Goal: Complete application form

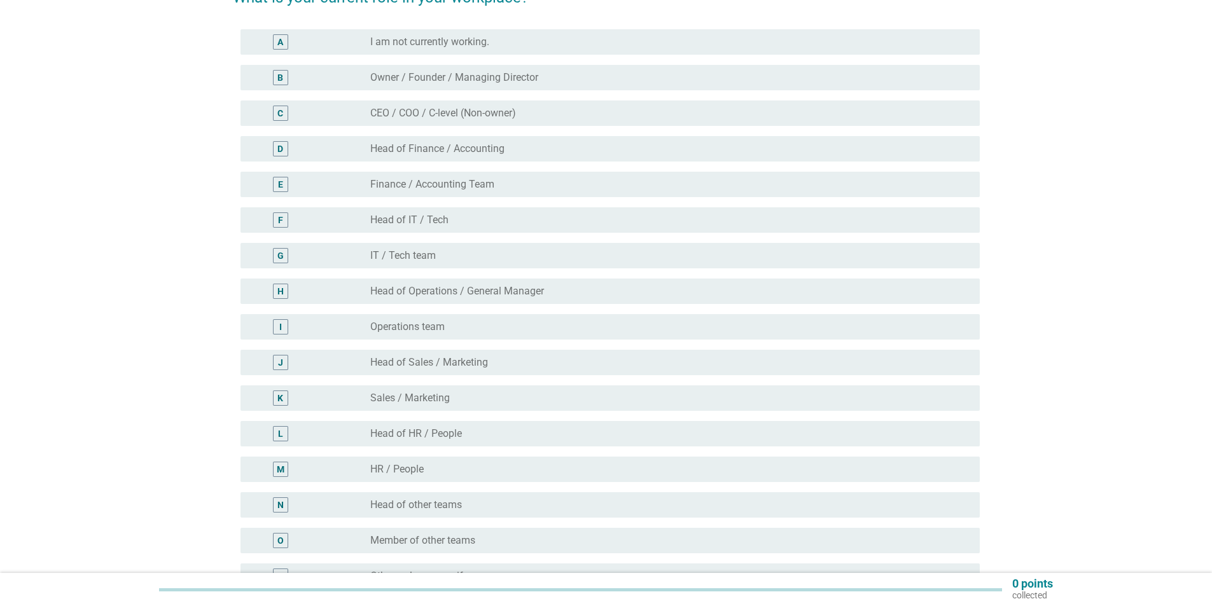
scroll to position [191, 0]
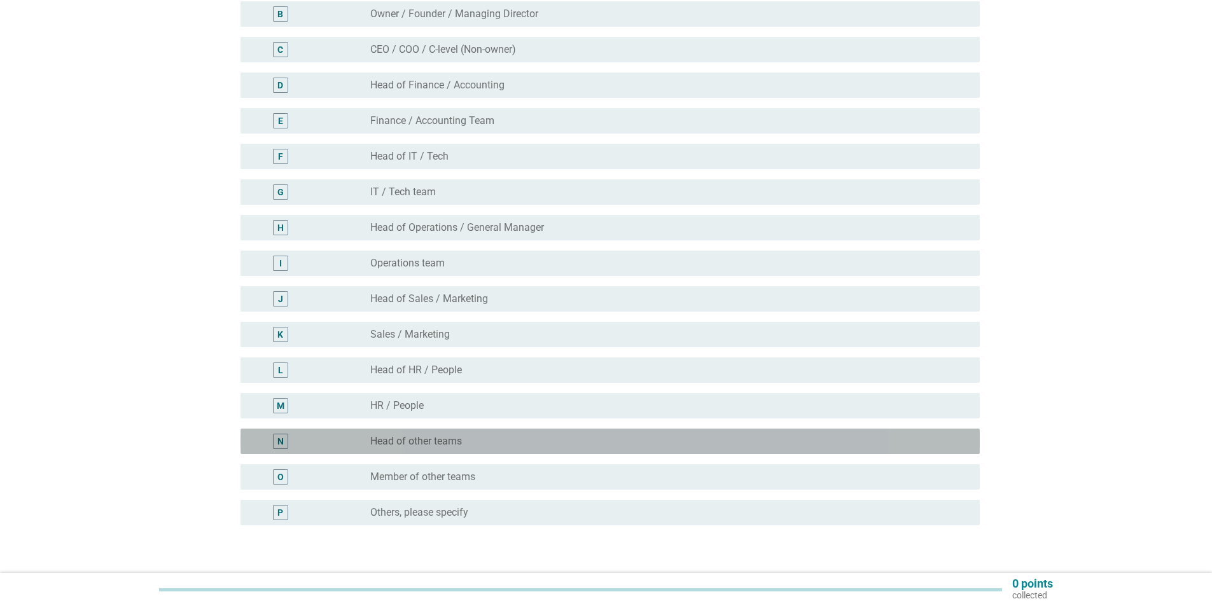
click at [434, 440] on label "Head of other teams" at bounding box center [416, 441] width 92 height 13
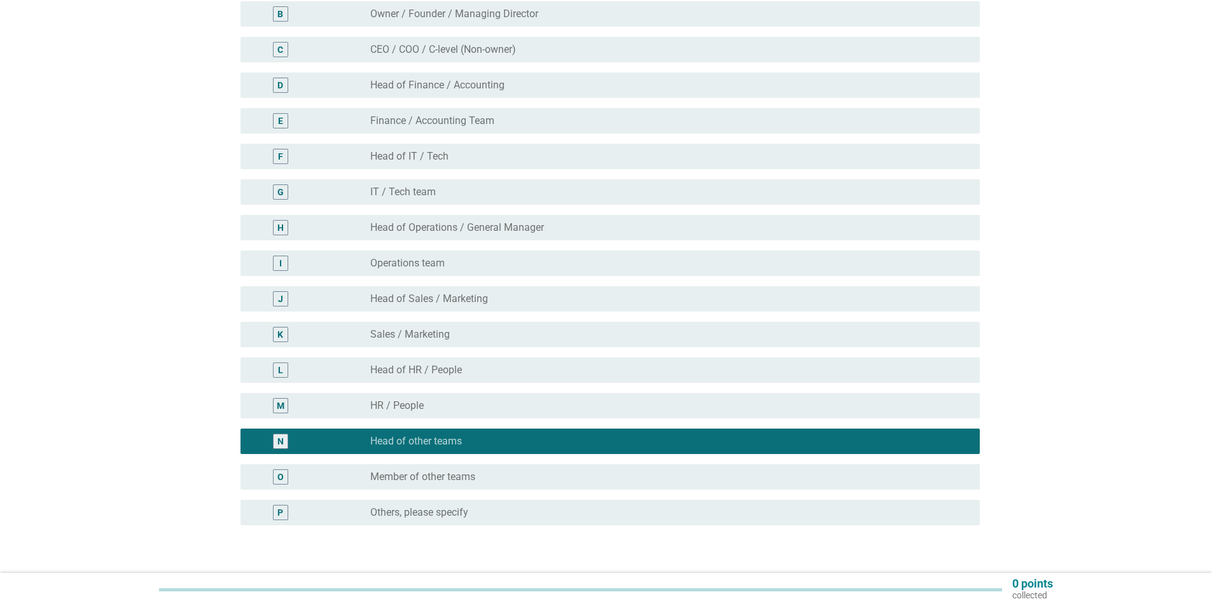
click at [440, 412] on div "radio_button_unchecked HR / People" at bounding box center [664, 406] width 589 height 13
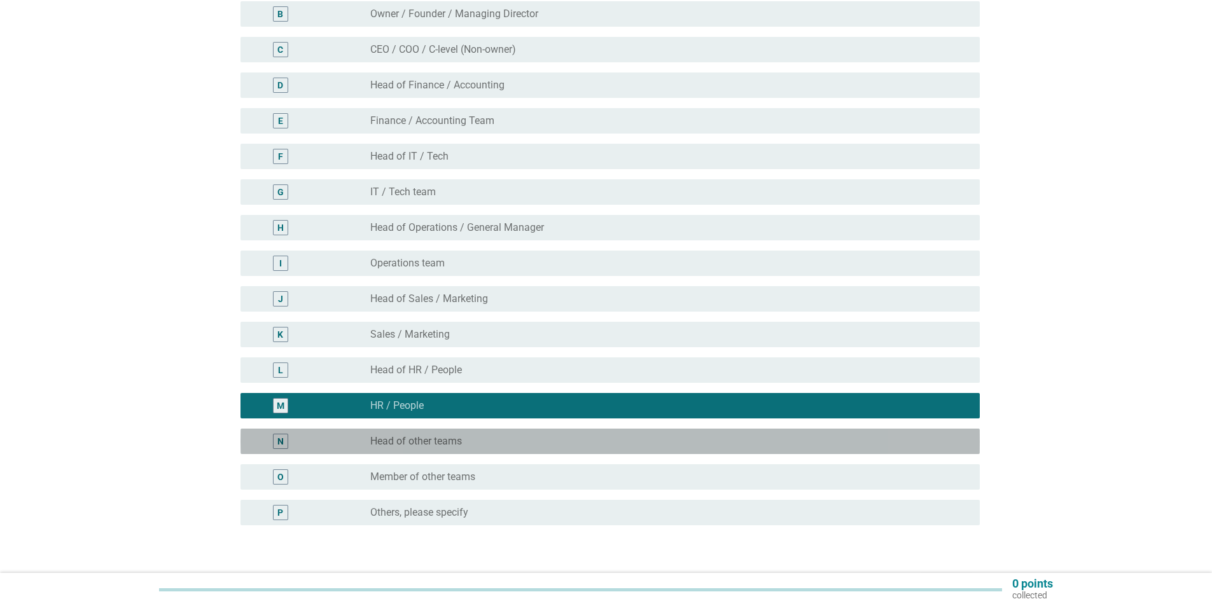
click at [442, 433] on div "N radio_button_unchecked Head of other teams" at bounding box center [610, 441] width 739 height 25
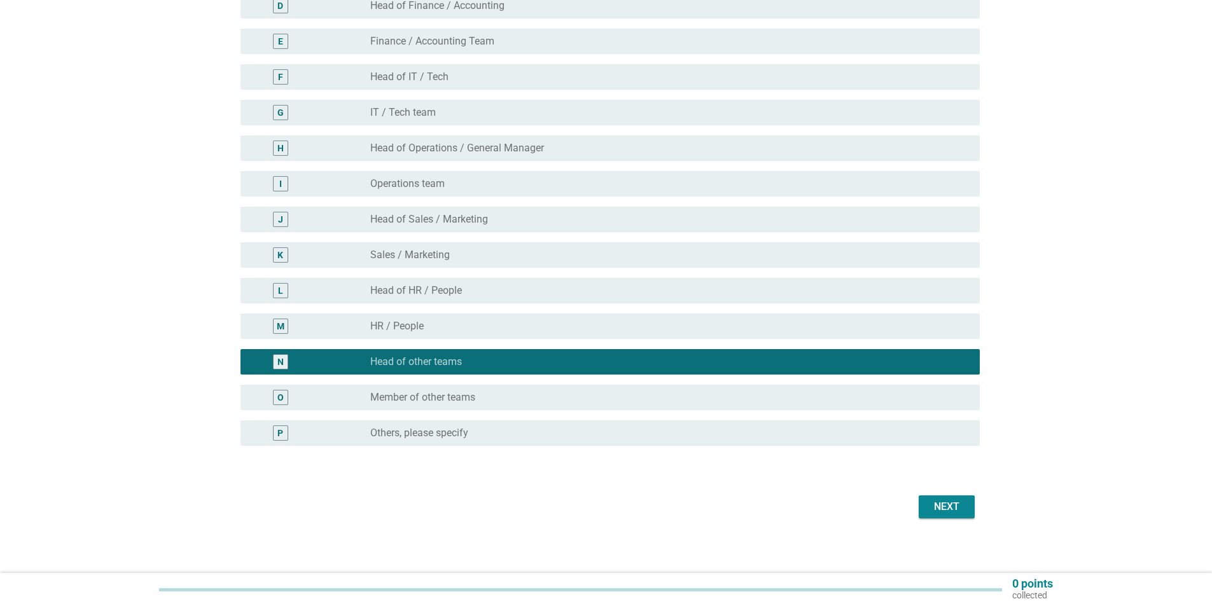
scroll to position [277, 0]
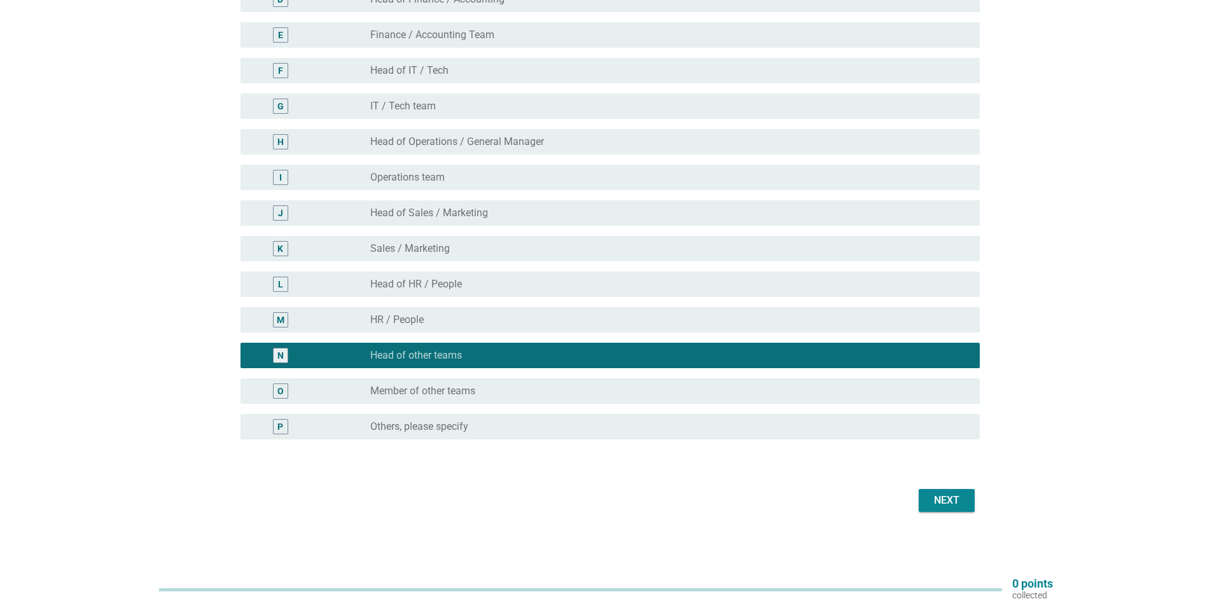
click at [966, 497] on button "Next" at bounding box center [947, 500] width 56 height 23
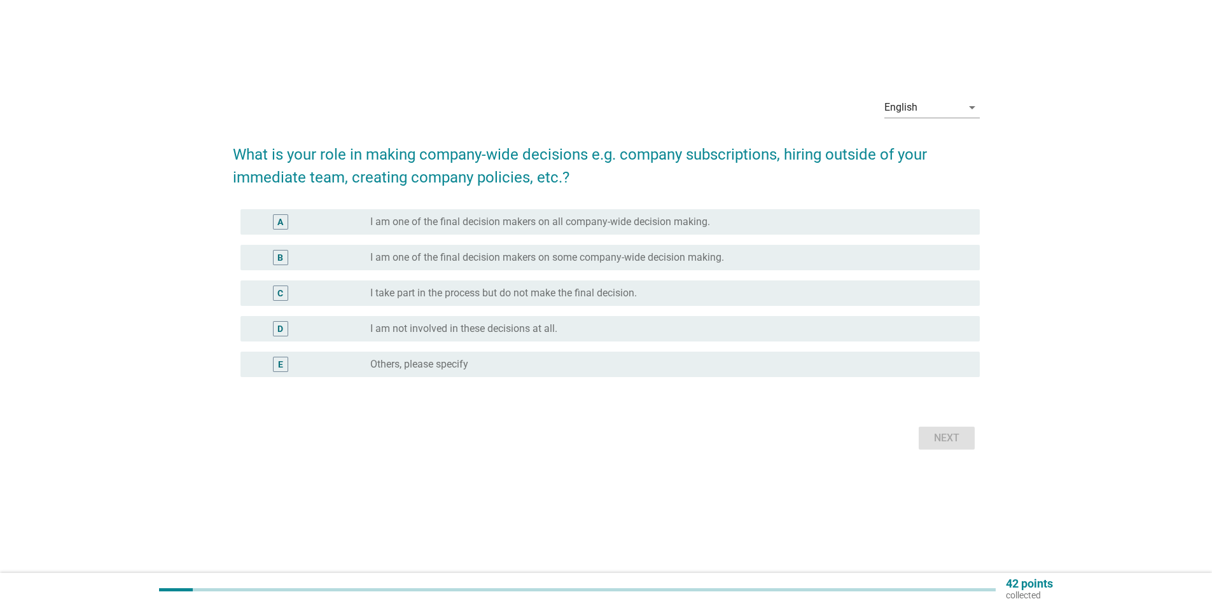
scroll to position [0, 0]
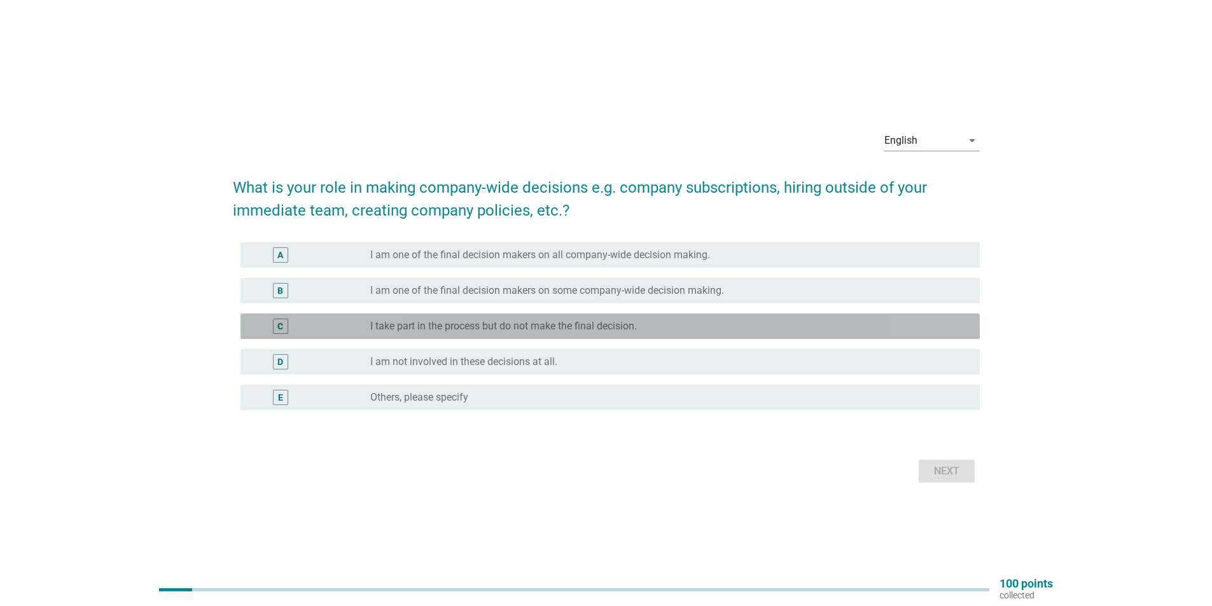
click at [515, 316] on div "C radio_button_unchecked I take part in the process but do not make the final d…" at bounding box center [610, 326] width 739 height 25
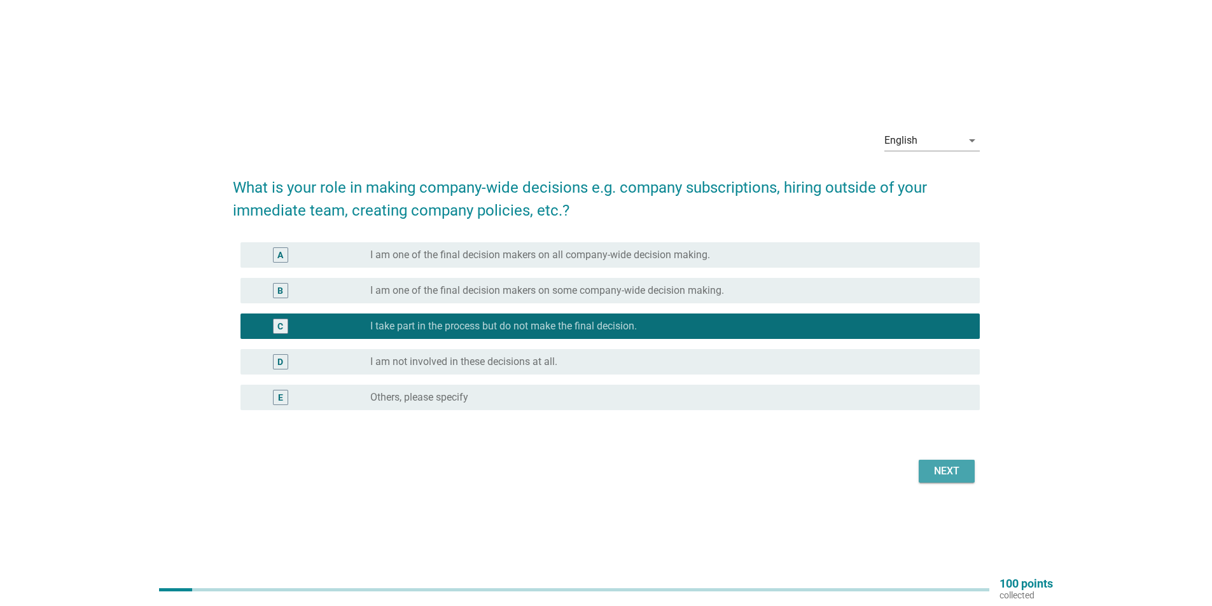
click at [949, 464] on div "Next" at bounding box center [947, 471] width 36 height 15
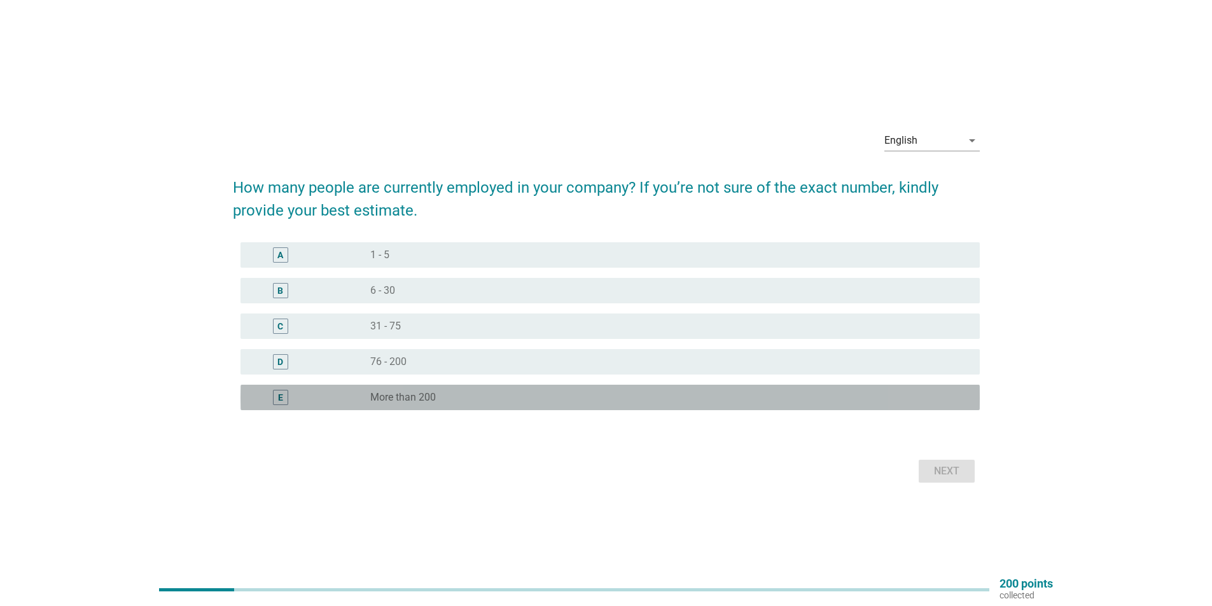
click at [410, 401] on label "More than 200" at bounding box center [403, 397] width 66 height 13
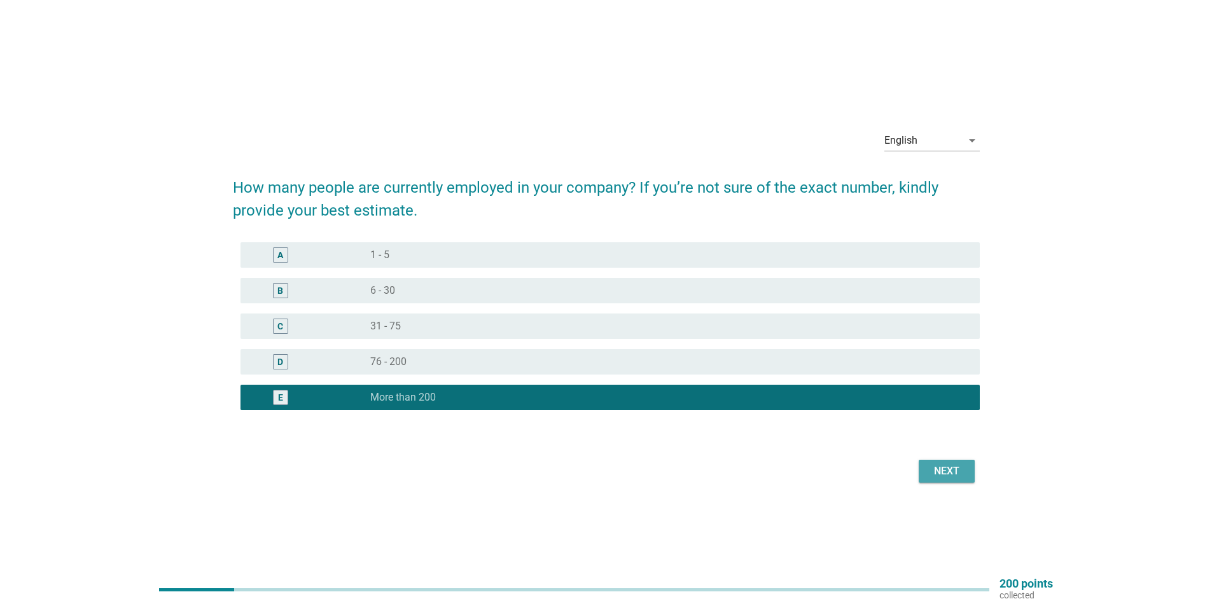
click at [969, 474] on button "Next" at bounding box center [947, 471] width 56 height 23
